Goal: Navigation & Orientation: Understand site structure

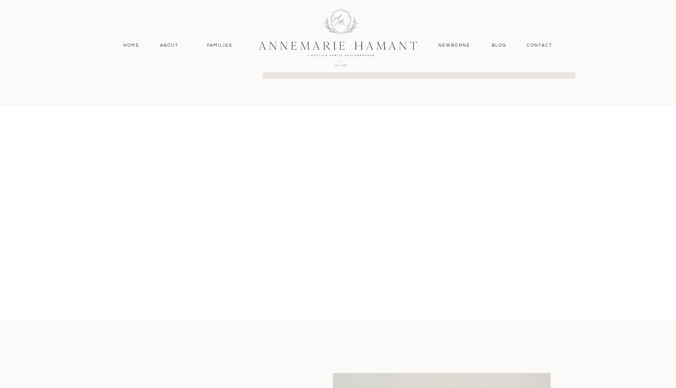
scroll to position [681, 0]
click at [493, 43] on nav "Blog" at bounding box center [499, 45] width 19 height 7
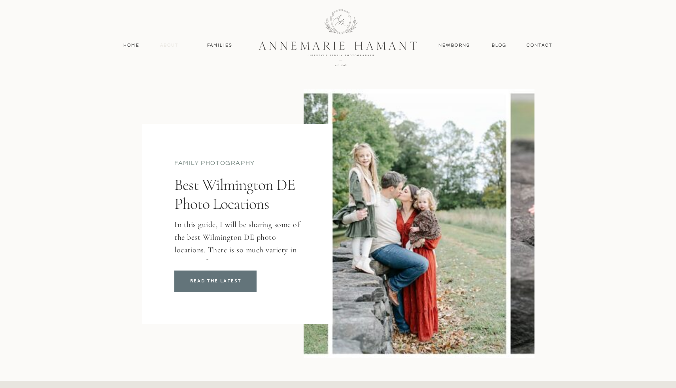
click at [166, 47] on nav "About" at bounding box center [169, 45] width 23 height 7
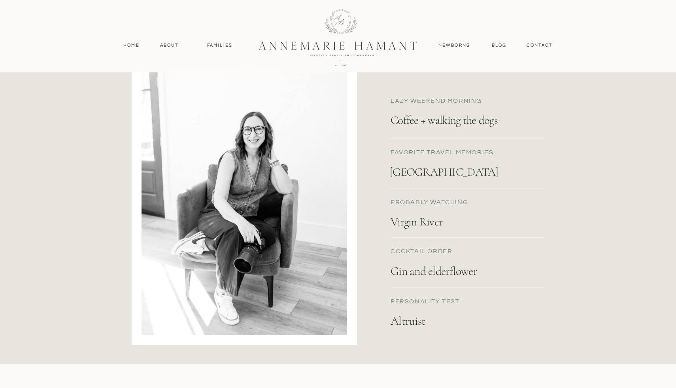
scroll to position [807, 0]
